Goal: Transaction & Acquisition: Book appointment/travel/reservation

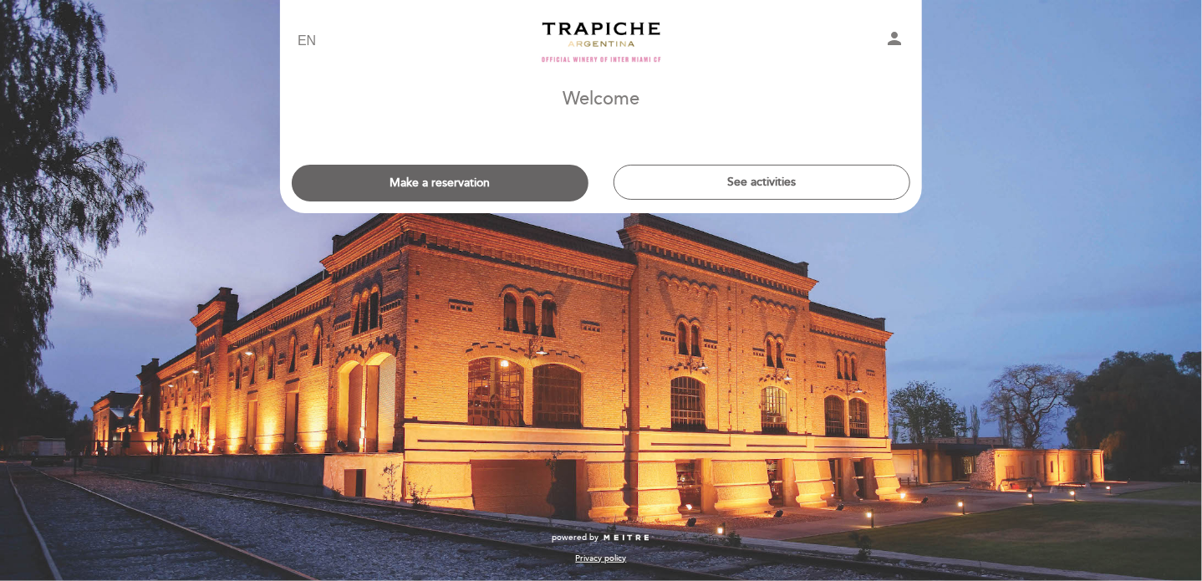
click at [309, 43] on select "EN ES PT" at bounding box center [307, 41] width 19 height 19
select select "pt"
click at [298, 32] on select "EN ES PT" at bounding box center [307, 41] width 19 height 19
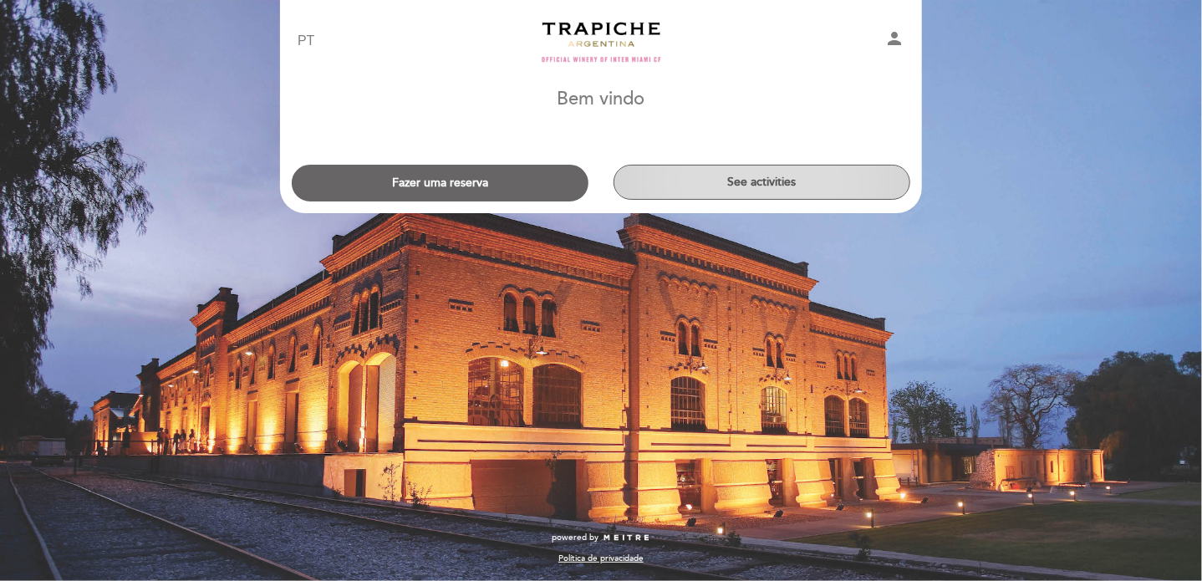
click at [737, 181] on button "See activities" at bounding box center [762, 182] width 297 height 35
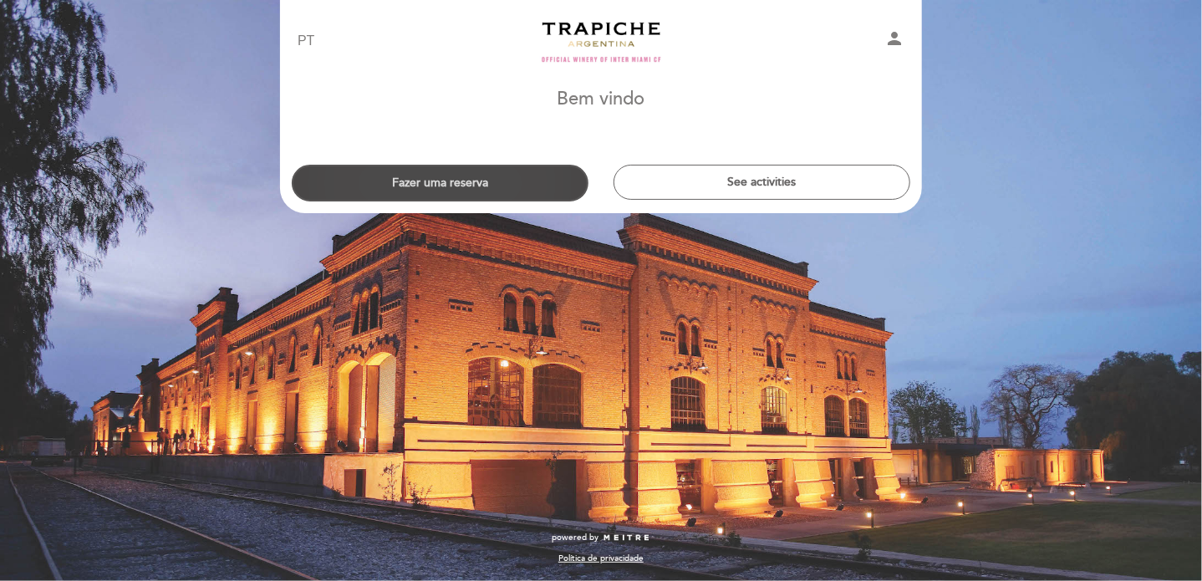
click at [451, 186] on button "Fazer uma reserva" at bounding box center [440, 183] width 297 height 37
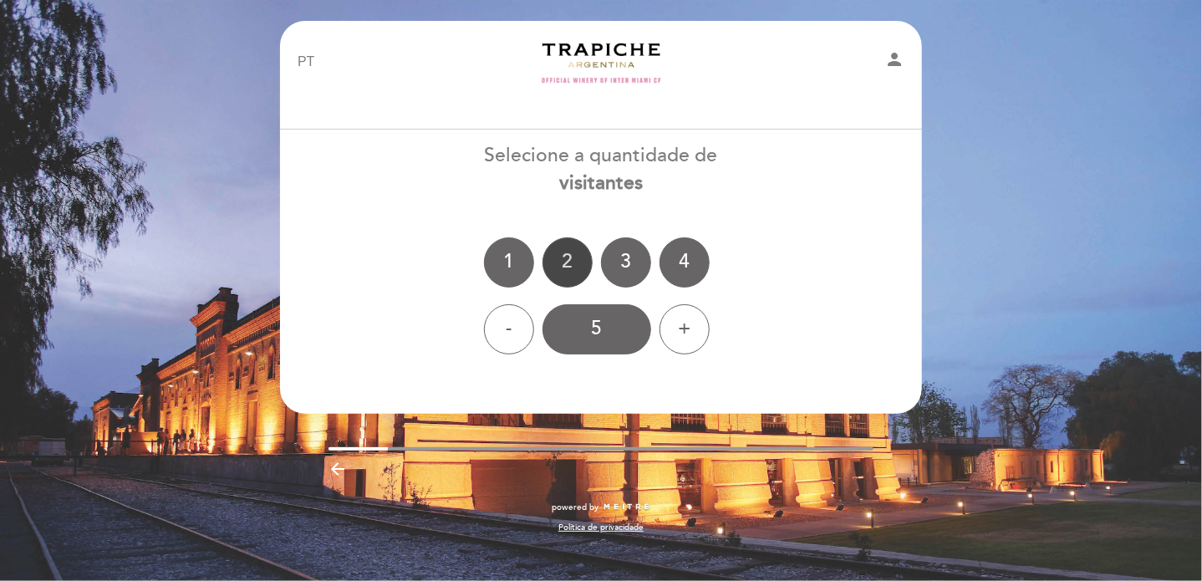
click at [561, 264] on div "2" at bounding box center [568, 262] width 50 height 50
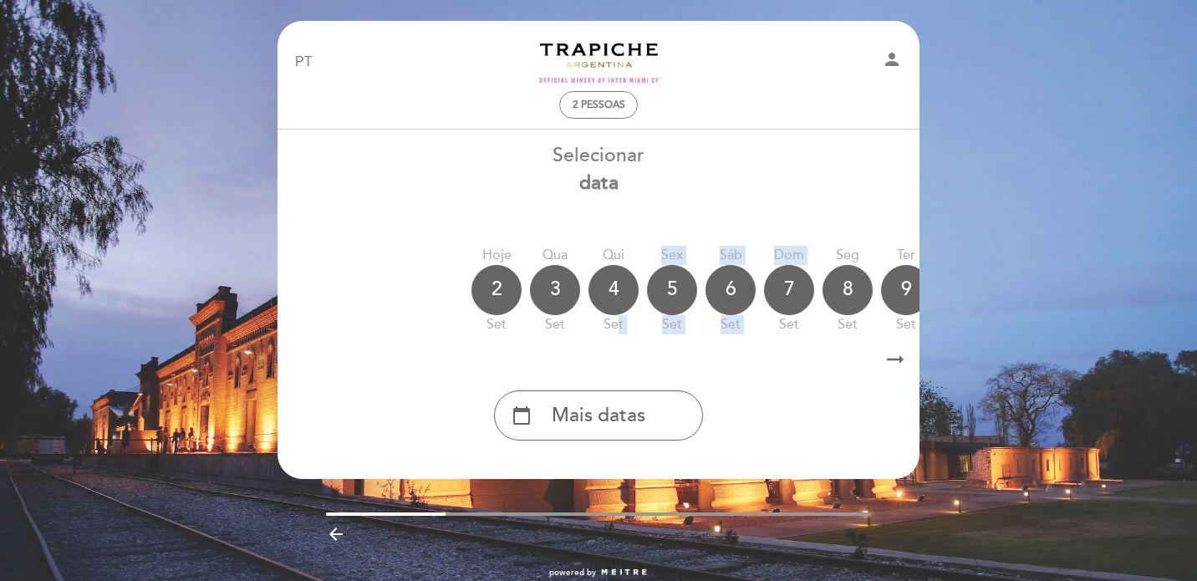
drag, startPoint x: 619, startPoint y: 340, endPoint x: 816, endPoint y: 346, distance: 197.4
click at [774, 344] on div "Selecionar data [GEOGRAPHIC_DATA] 2 set Qua 3 set Qui 4 set Sex 5 set Sáb 6 set…" at bounding box center [599, 291] width 644 height 298
click at [889, 358] on icon "arrow_right_alt" at bounding box center [895, 360] width 25 height 36
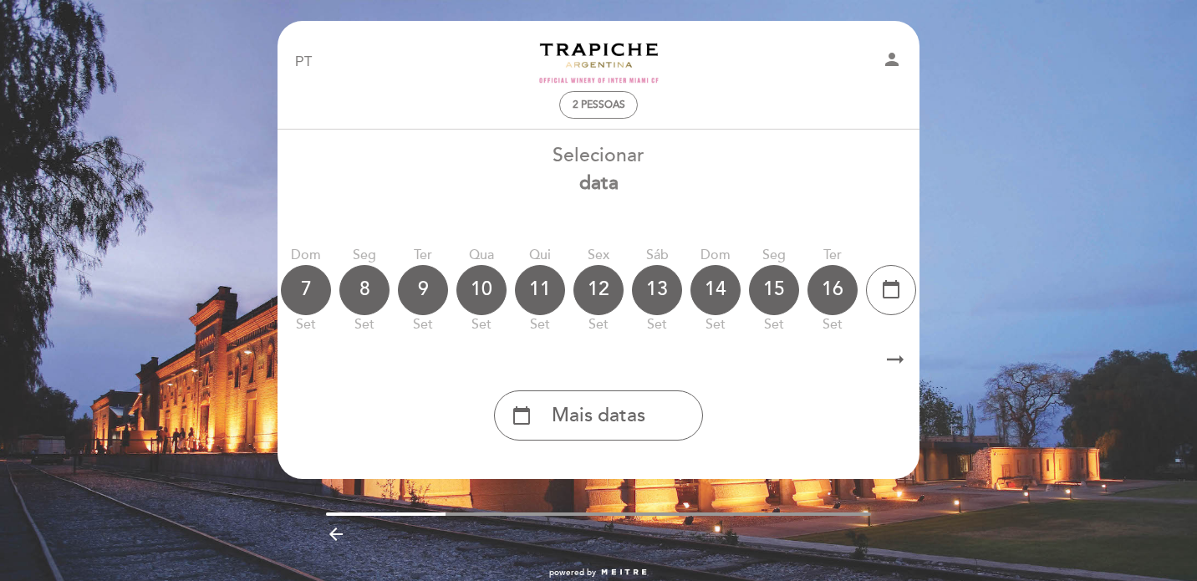
scroll to position [0, 487]
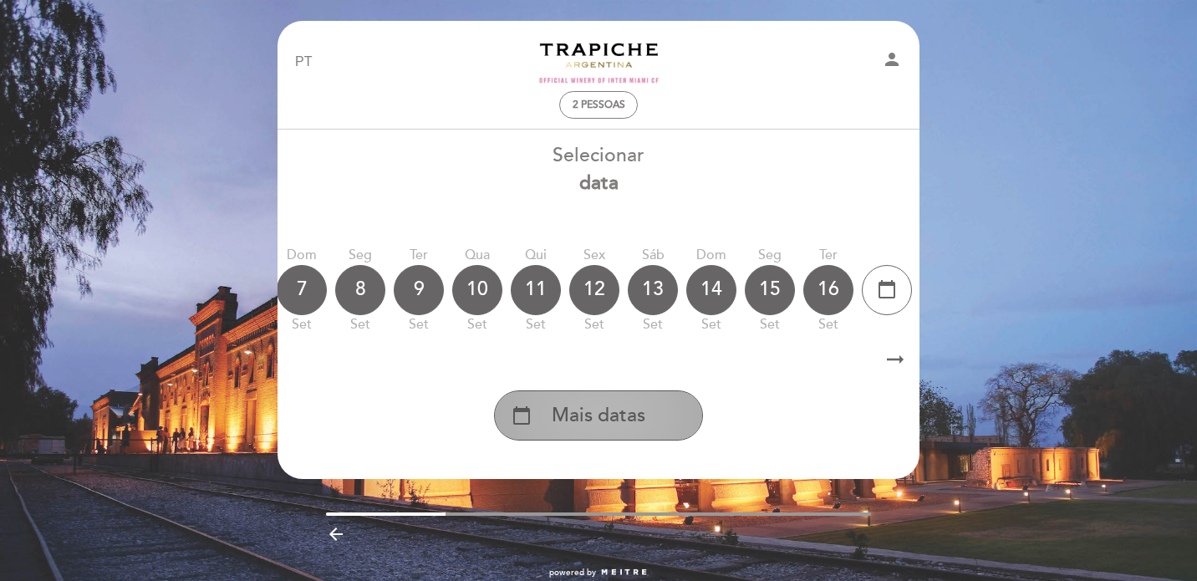
click at [635, 429] on span "Mais datas" at bounding box center [599, 416] width 94 height 28
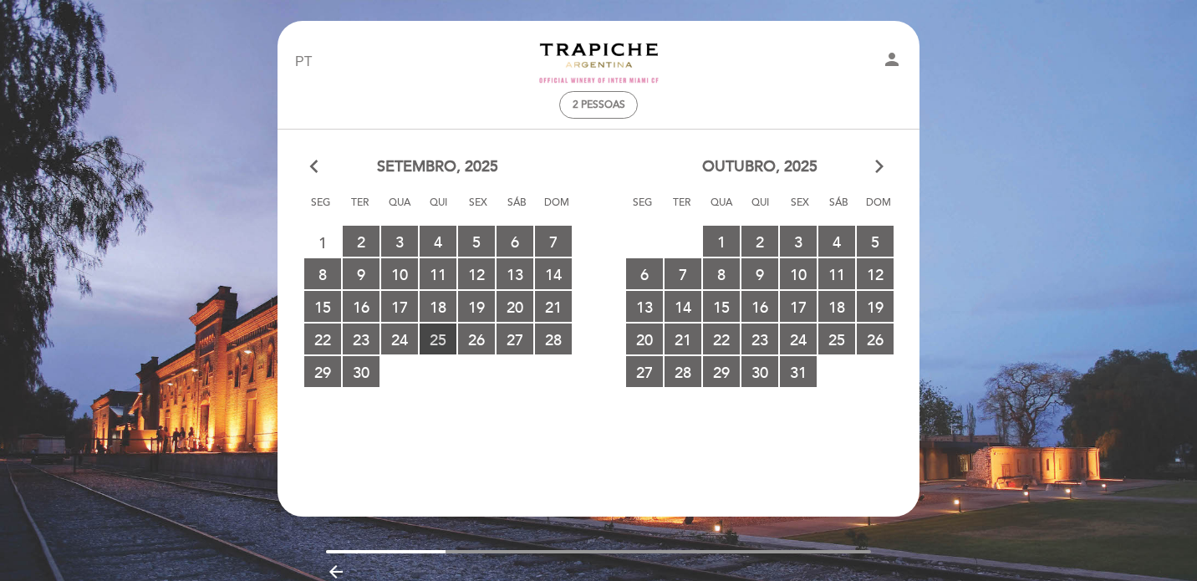
click at [441, 337] on span "25 RESERVAS DISPONÍVEIS" at bounding box center [438, 339] width 37 height 31
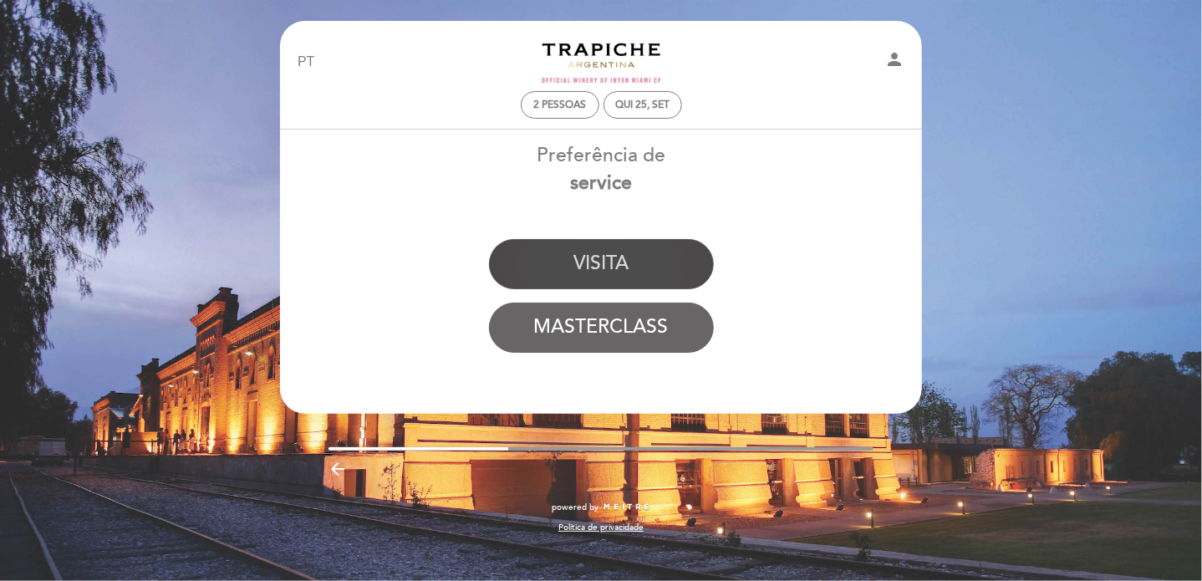
click at [564, 269] on button "VISITA" at bounding box center [601, 264] width 225 height 50
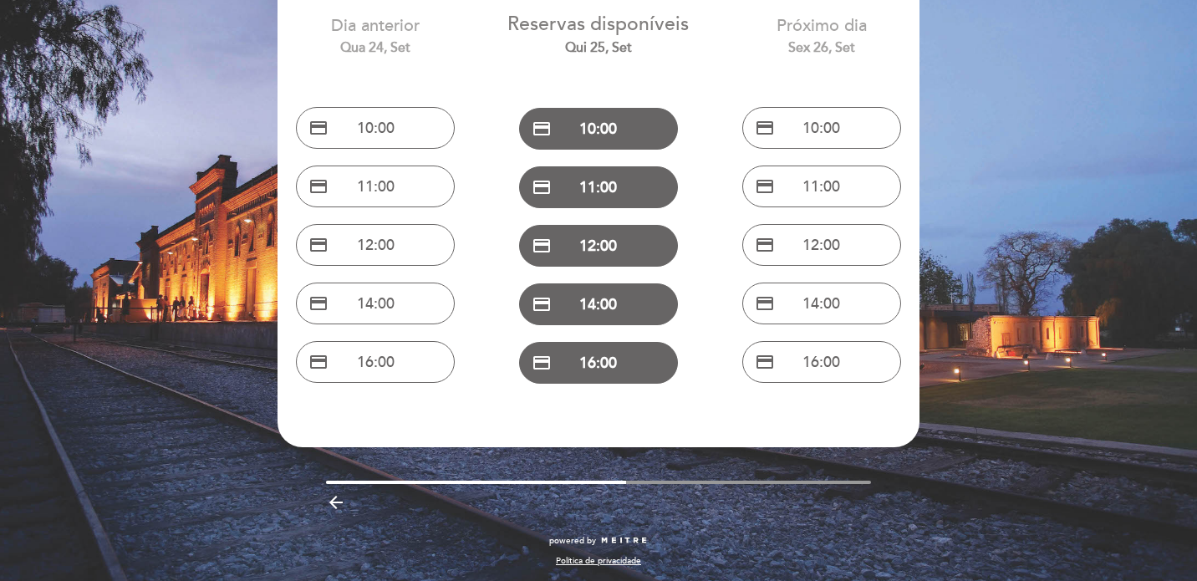
scroll to position [134, 0]
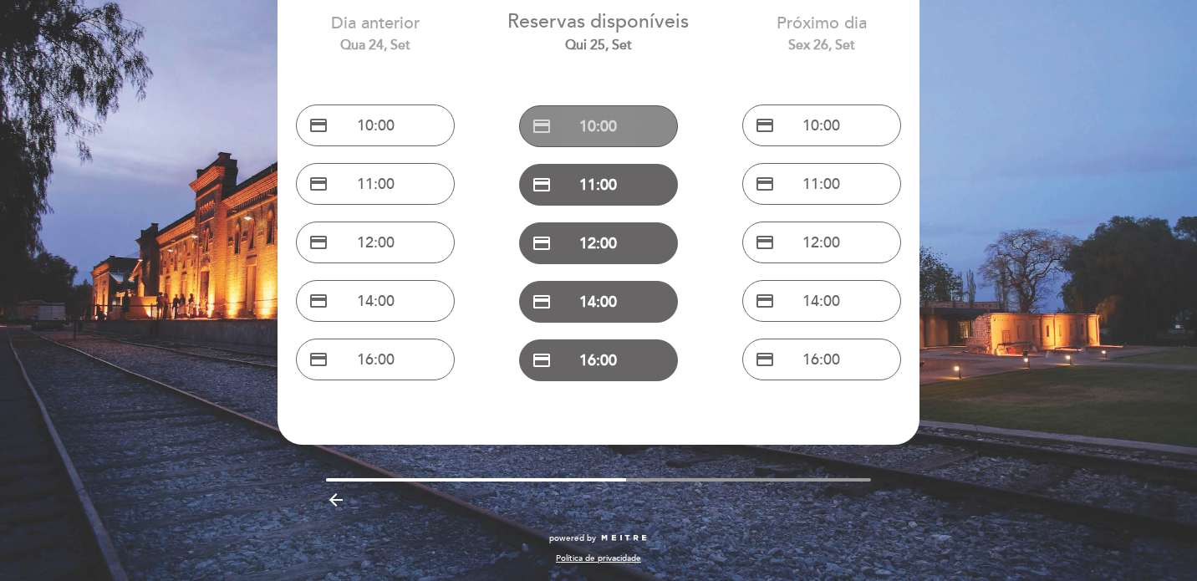
click at [602, 124] on button "credit_card 10:00" at bounding box center [598, 126] width 159 height 42
